Goal: Task Accomplishment & Management: Manage account settings

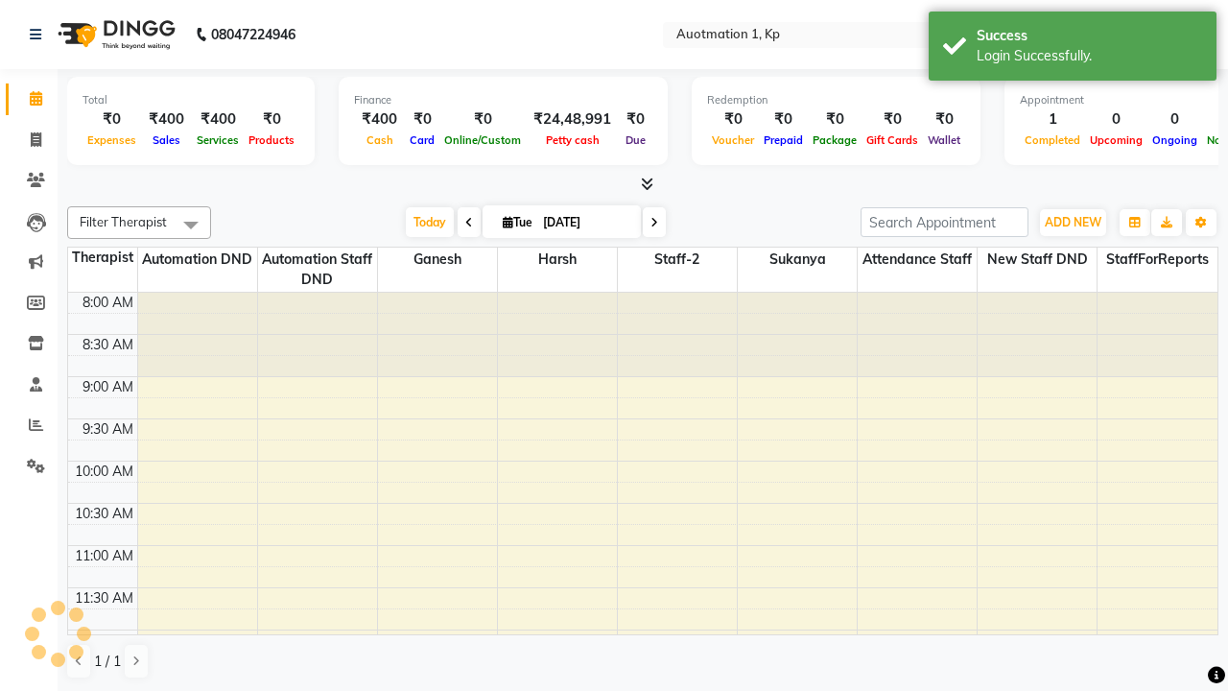
click at [191, 224] on span at bounding box center [191, 224] width 38 height 36
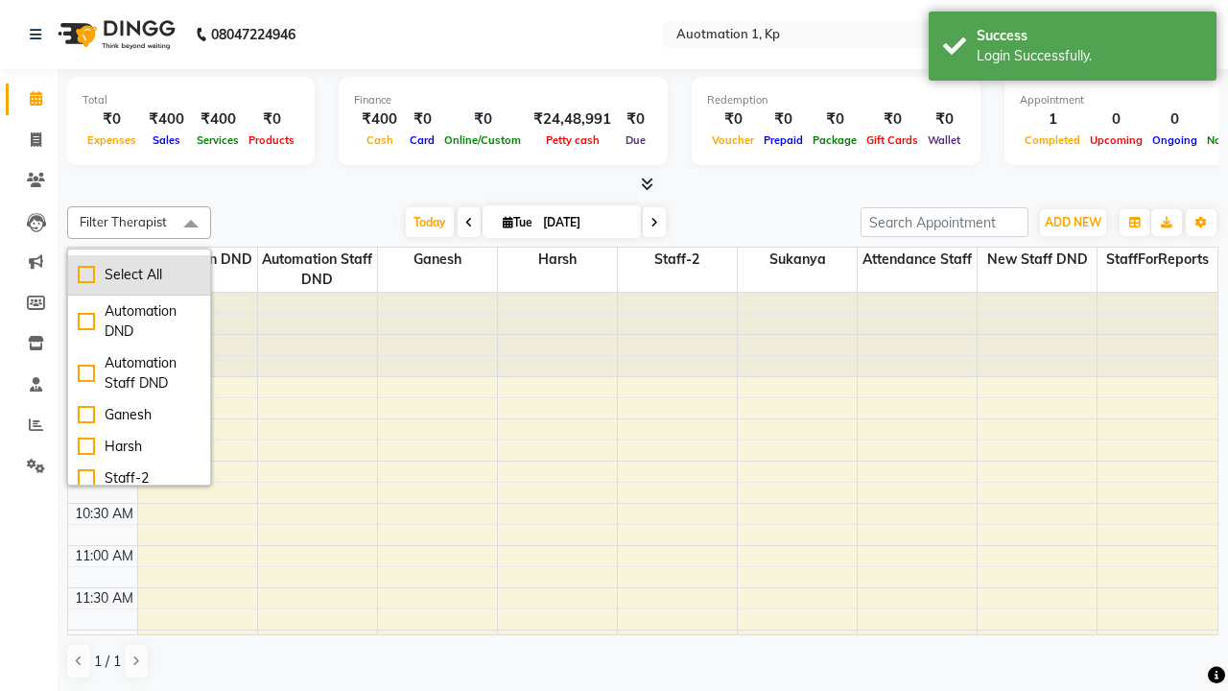
click at [139, 274] on div "Select All" at bounding box center [139, 275] width 123 height 20
checkbox input "true"
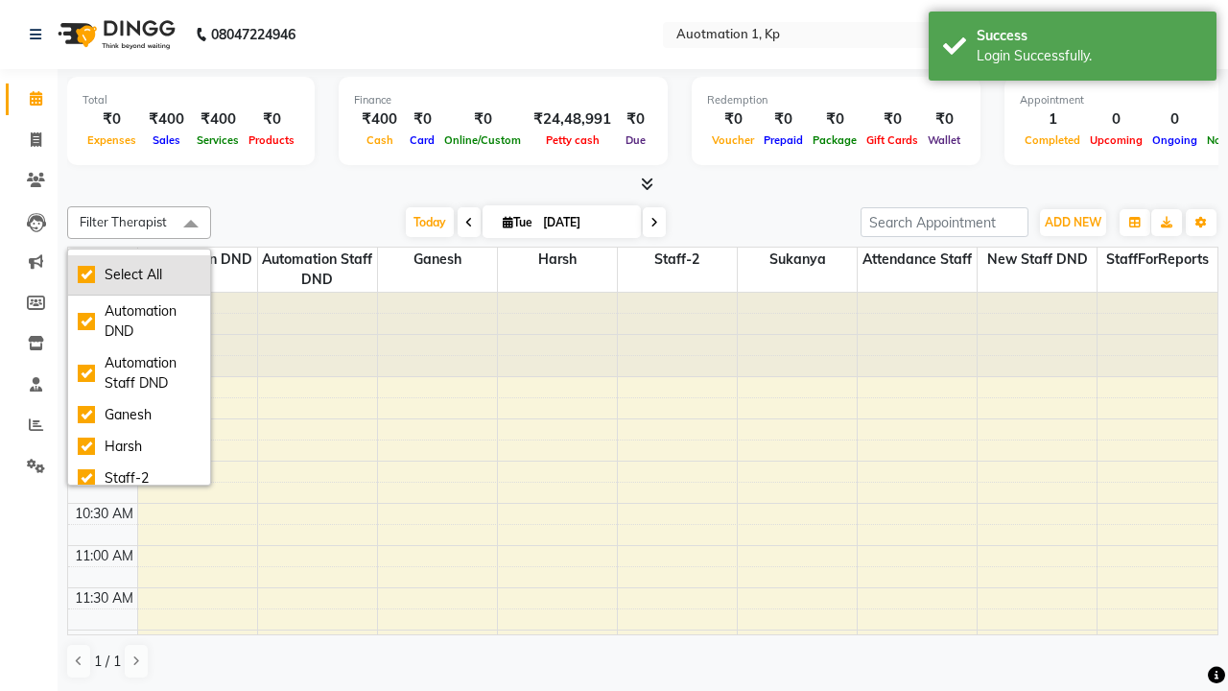
checkbox input "true"
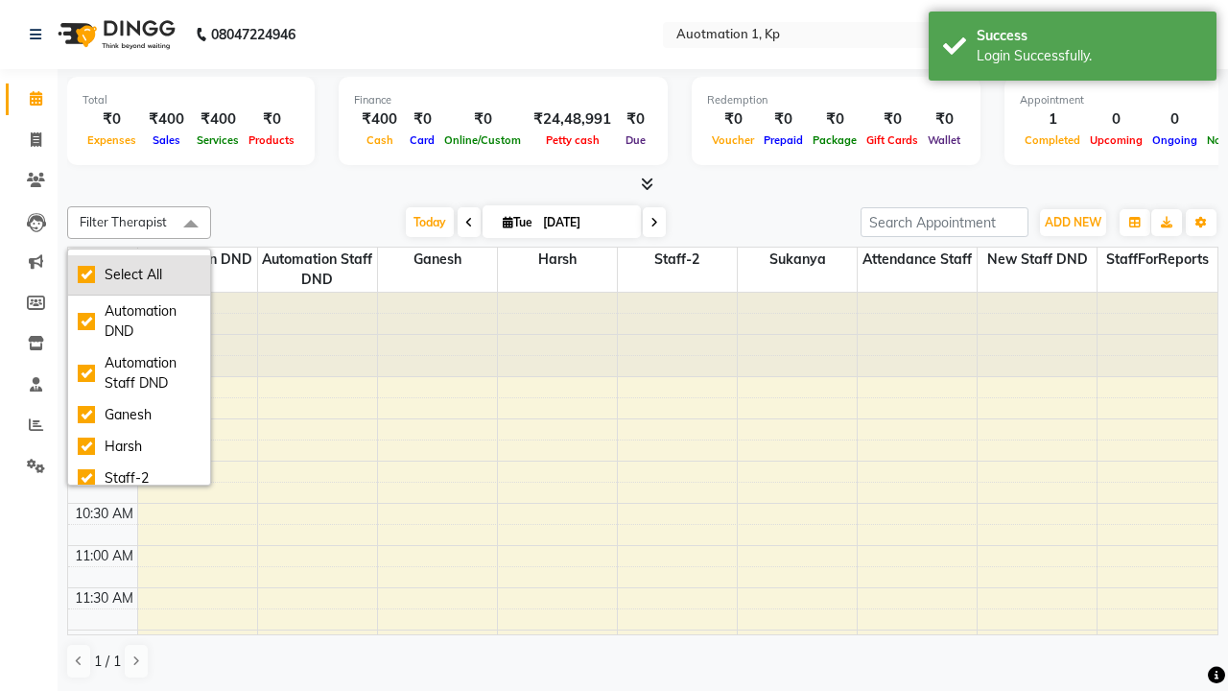
checkbox input "true"
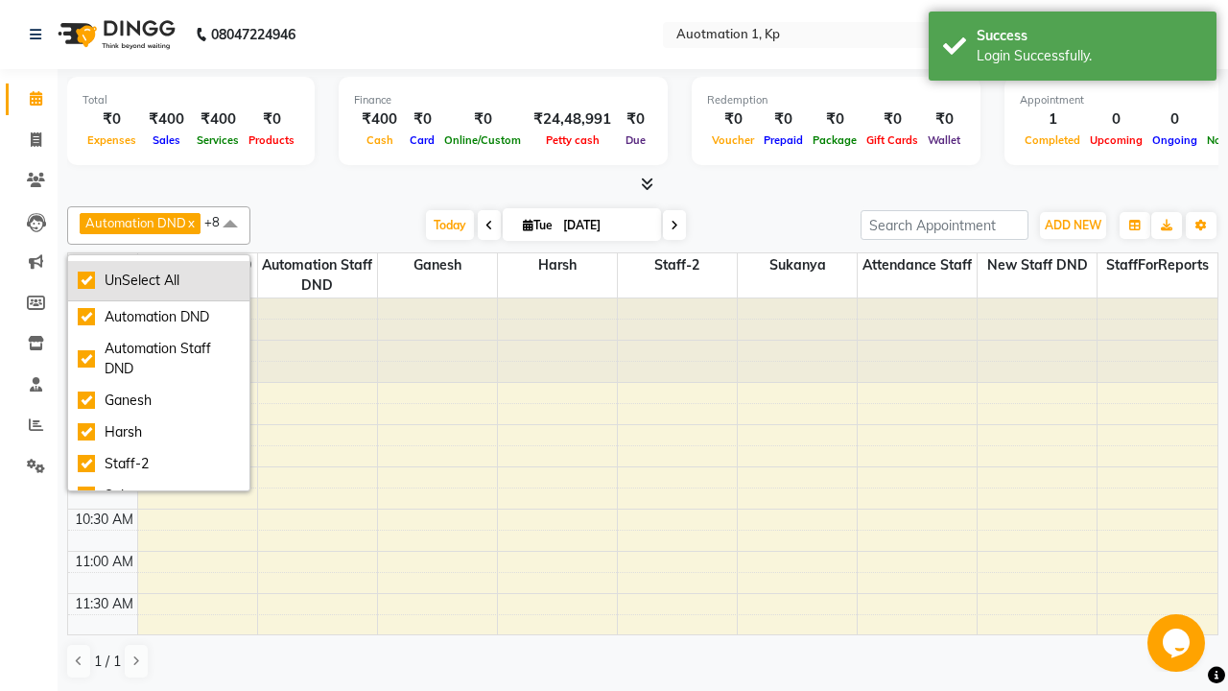
click at [159, 280] on div "UnSelect All" at bounding box center [159, 281] width 162 height 20
checkbox input "false"
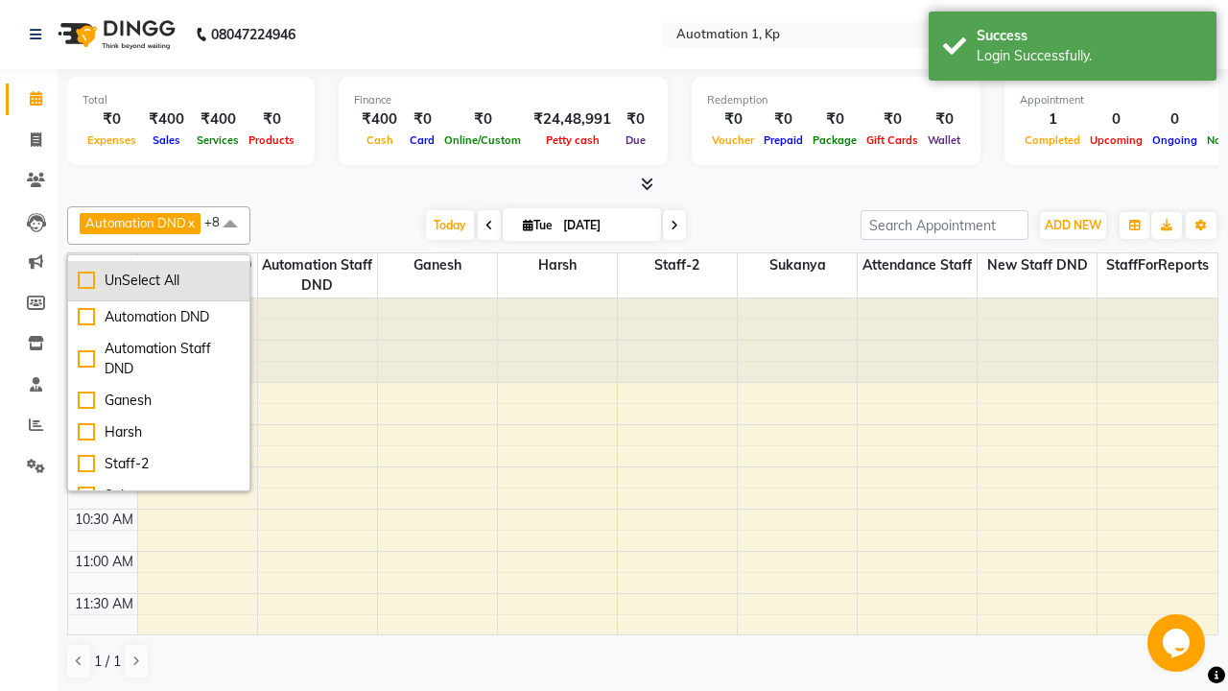
checkbox input "false"
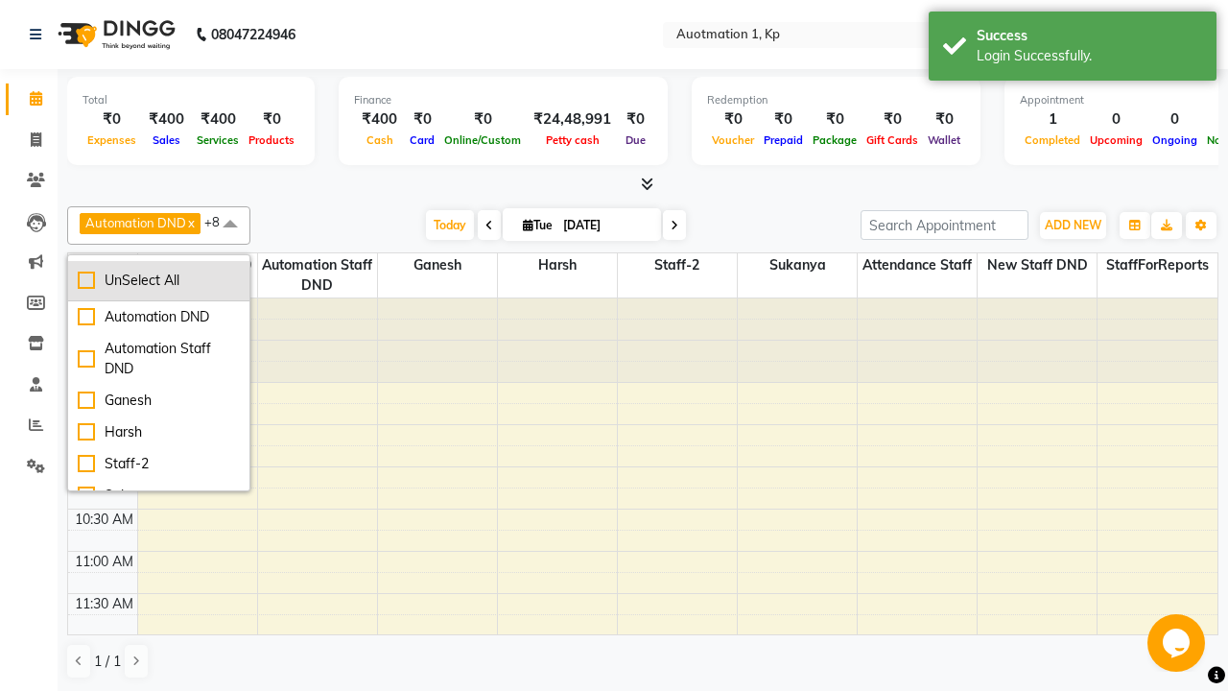
checkbox input "false"
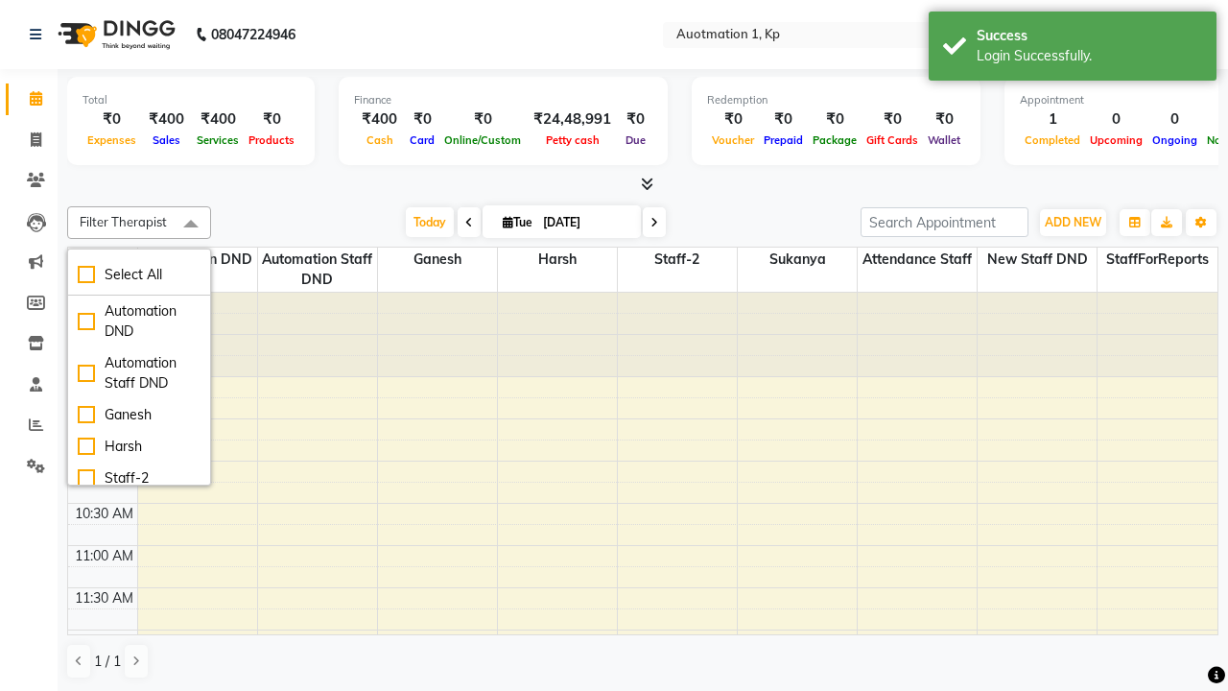
click at [191, 224] on span at bounding box center [191, 224] width 38 height 36
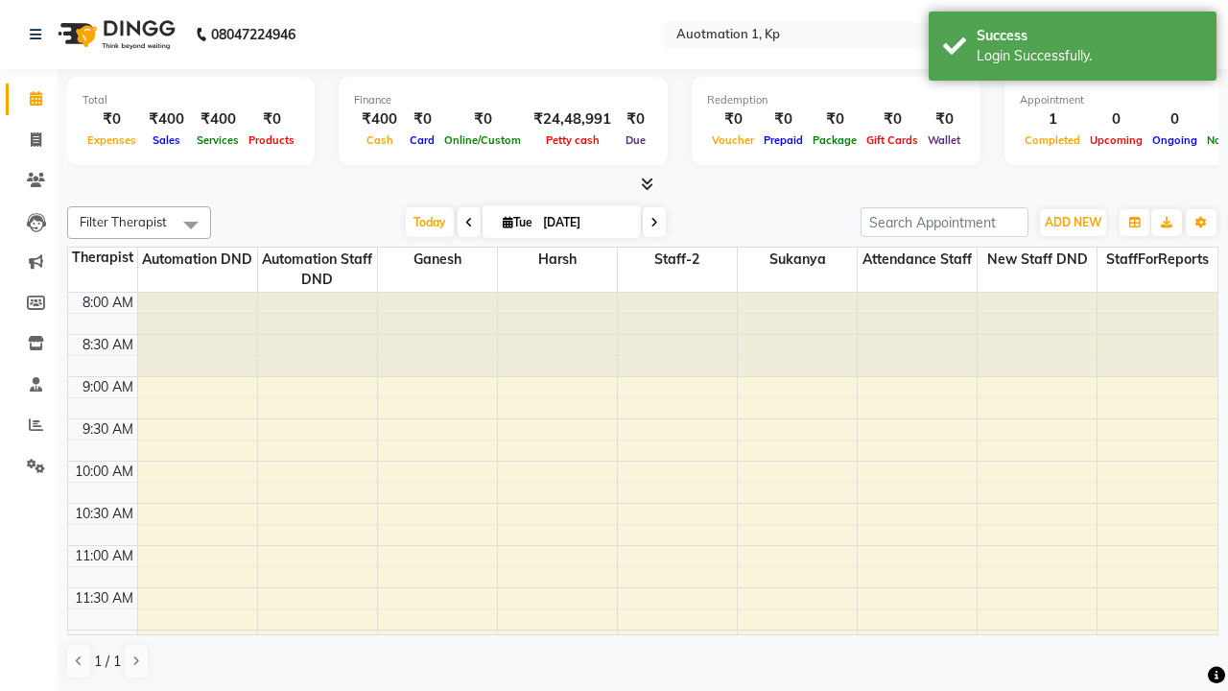
scroll to position [1, 0]
click at [428, 221] on span "Today" at bounding box center [430, 221] width 48 height 30
